Goal: Task Accomplishment & Management: Manage account settings

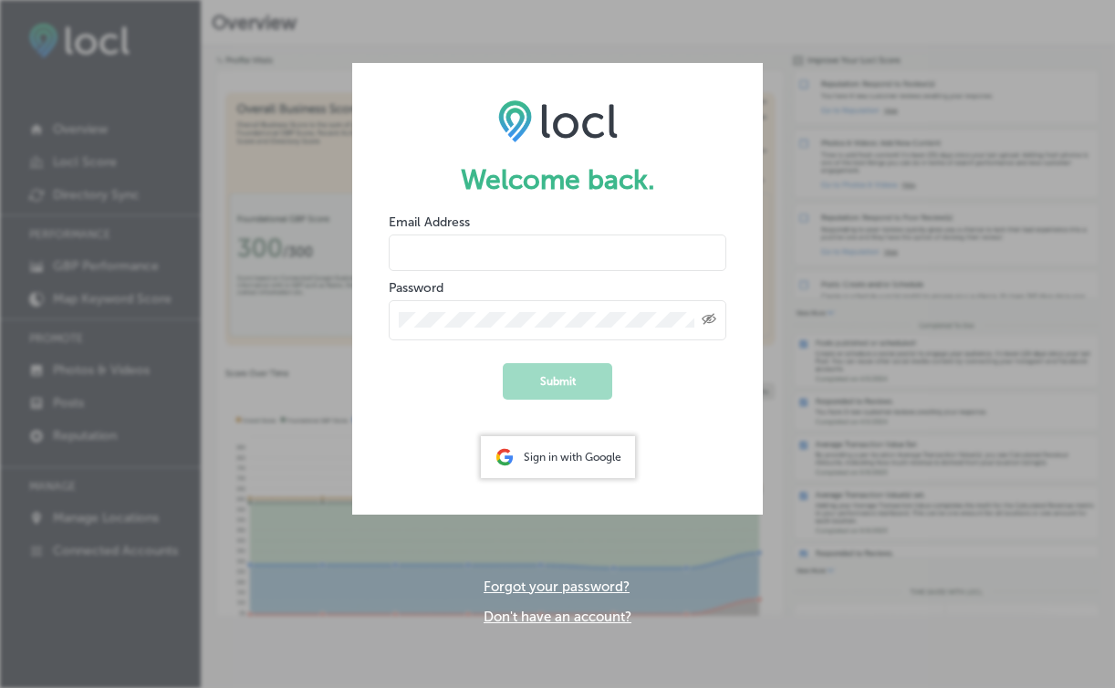
type input "[PERSON_NAME][EMAIL_ADDRESS][DOMAIN_NAME]"
click at [563, 379] on button "Submit" at bounding box center [557, 381] width 109 height 36
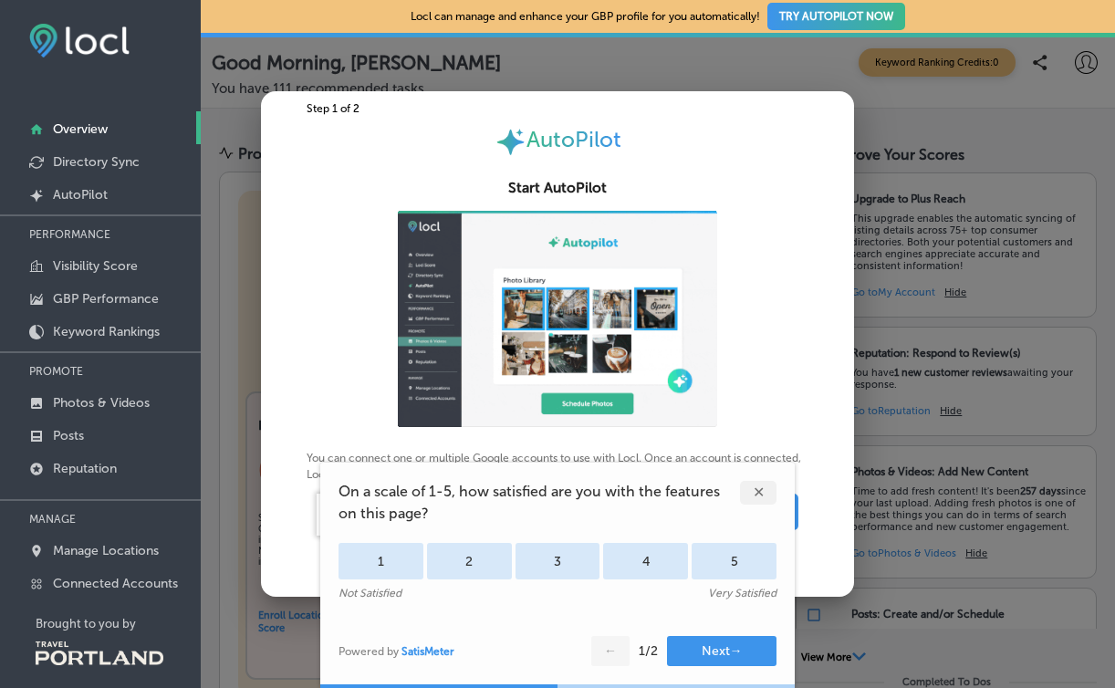
click at [757, 488] on div "✕" at bounding box center [758, 493] width 36 height 24
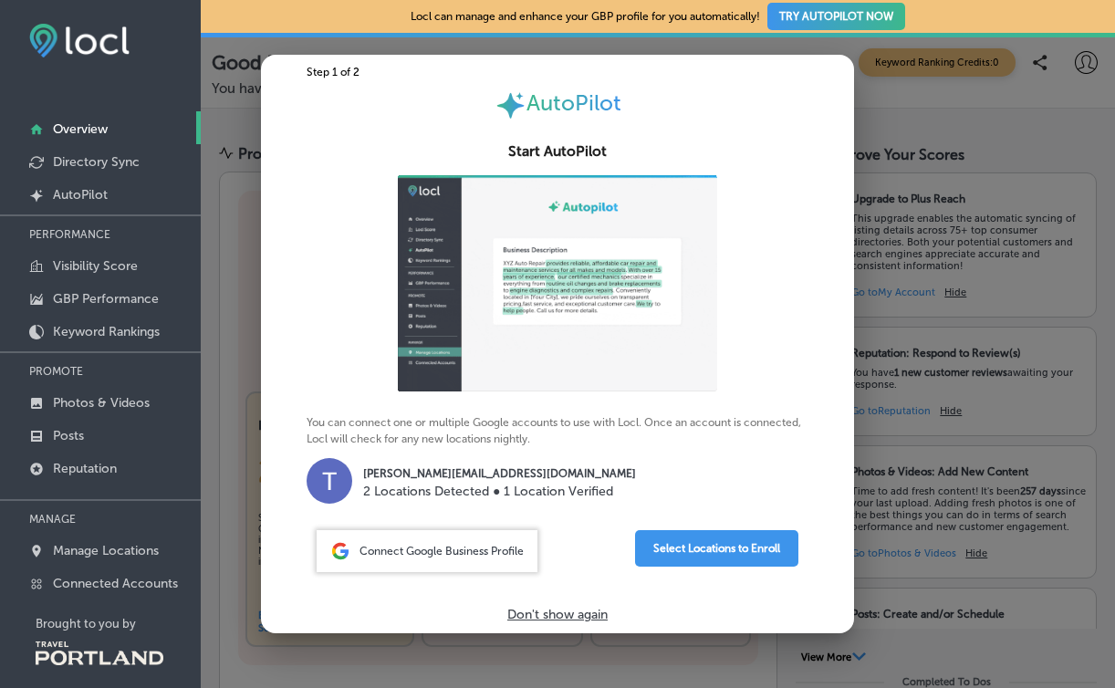
click at [542, 614] on p "Don't show again" at bounding box center [557, 615] width 100 height 16
